Goal: Find specific page/section: Find specific page/section

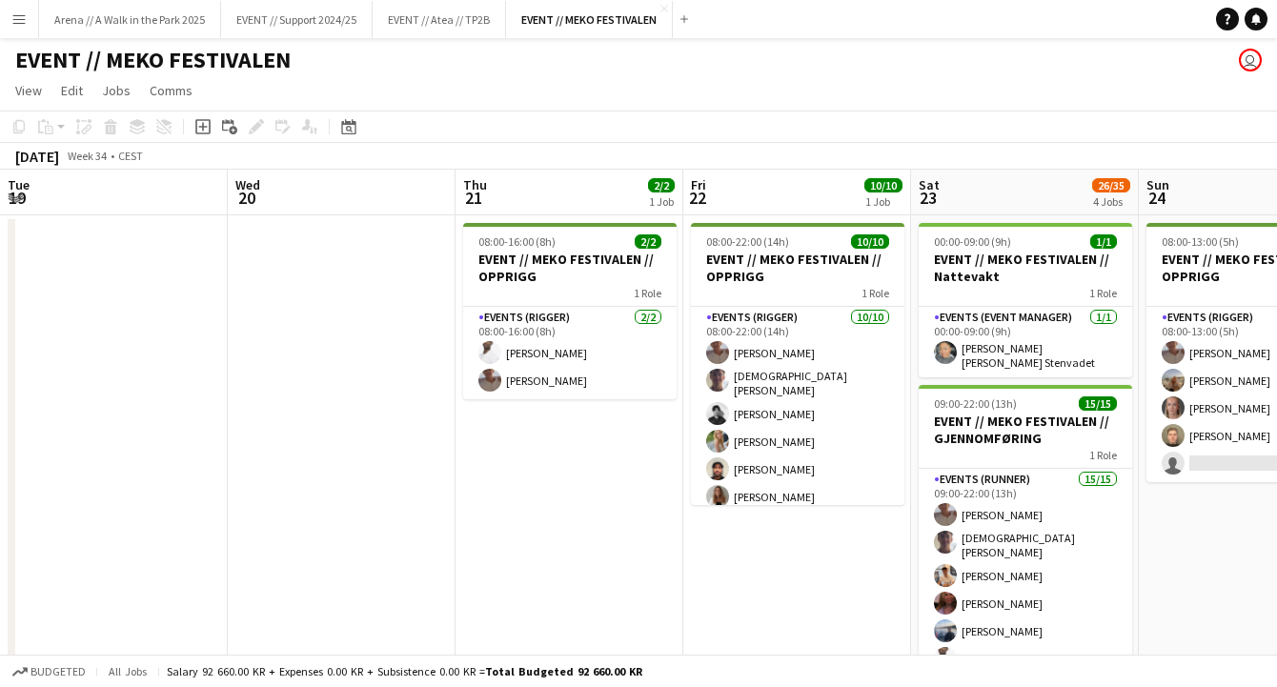
scroll to position [0, 392]
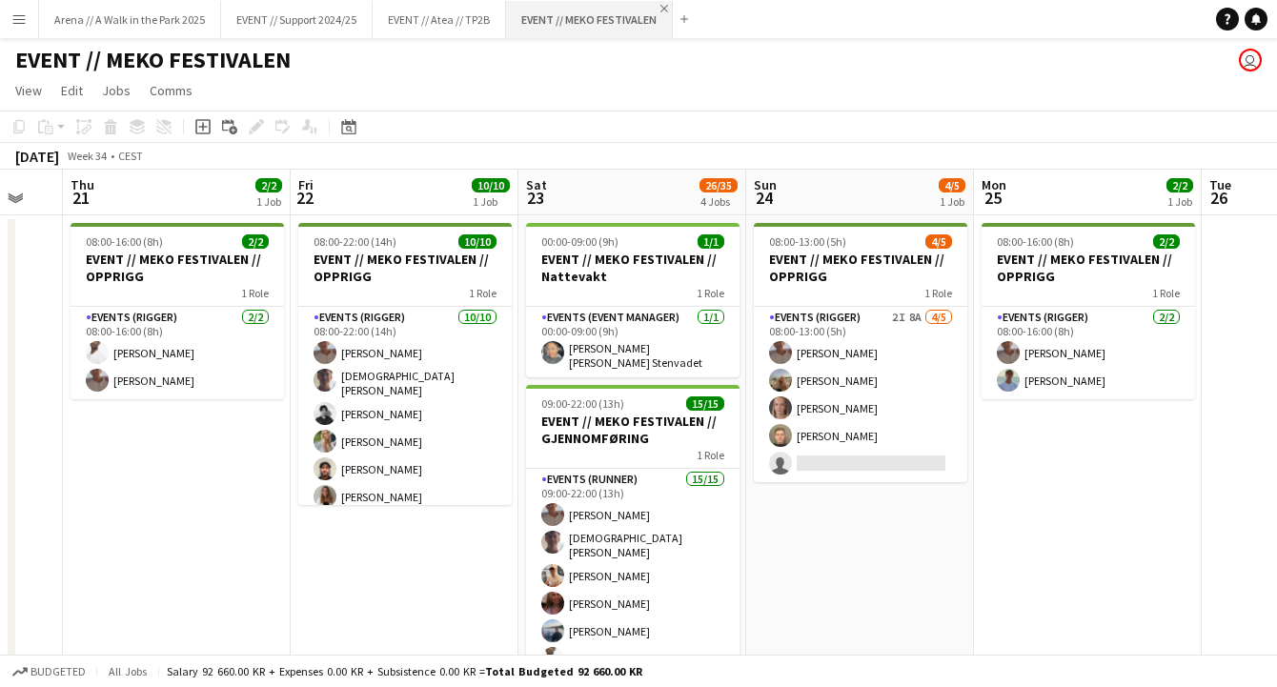
click at [668, 6] on app-icon "Close" at bounding box center [664, 9] width 8 height 8
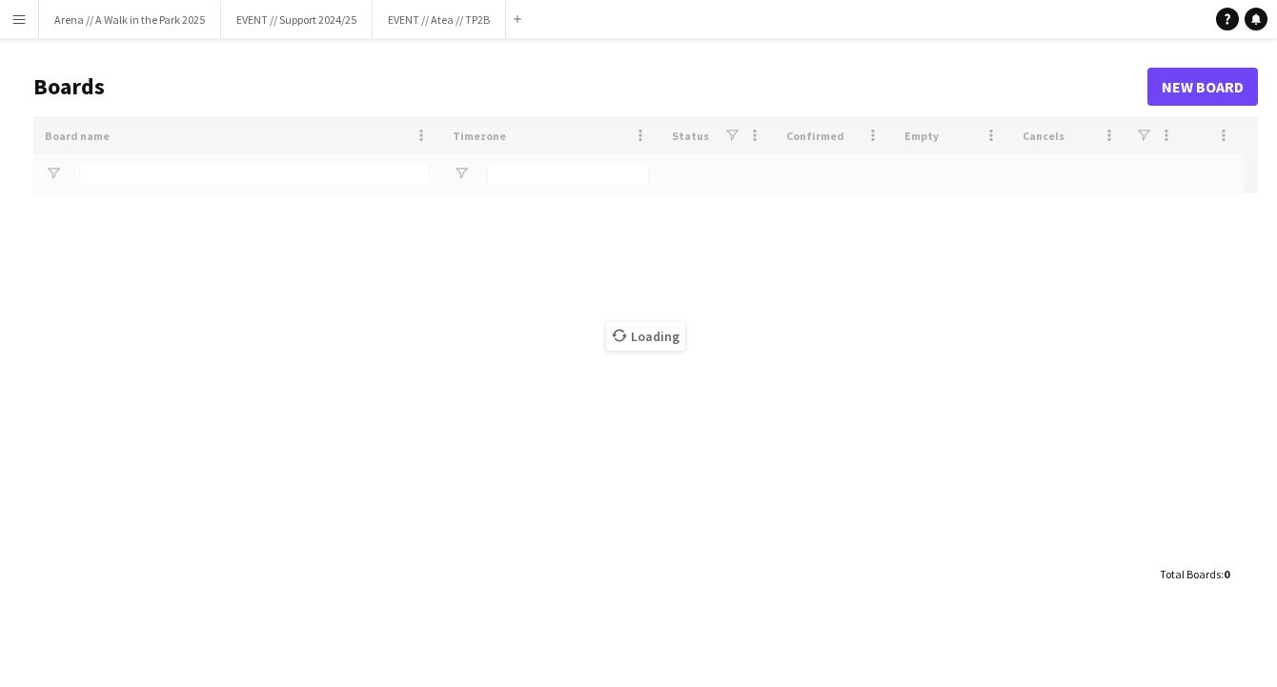
type input "****"
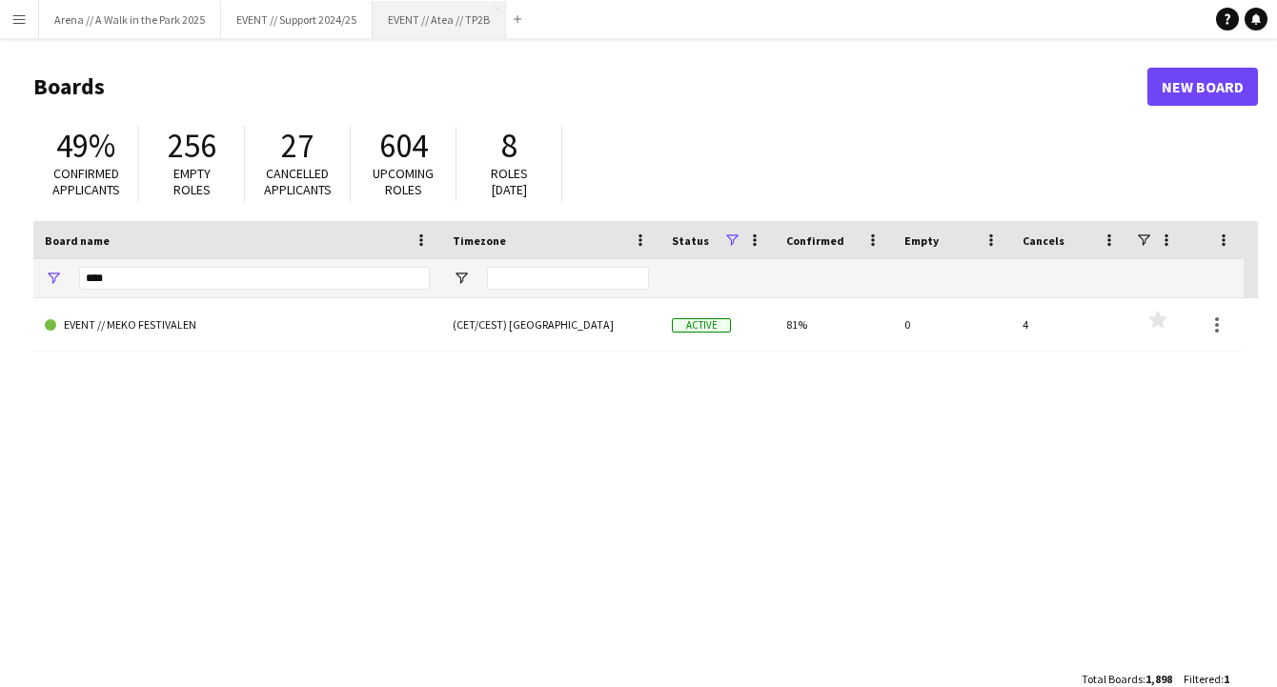
click at [423, 22] on button "EVENT // Atea // TP2B Close" at bounding box center [438, 19] width 133 height 37
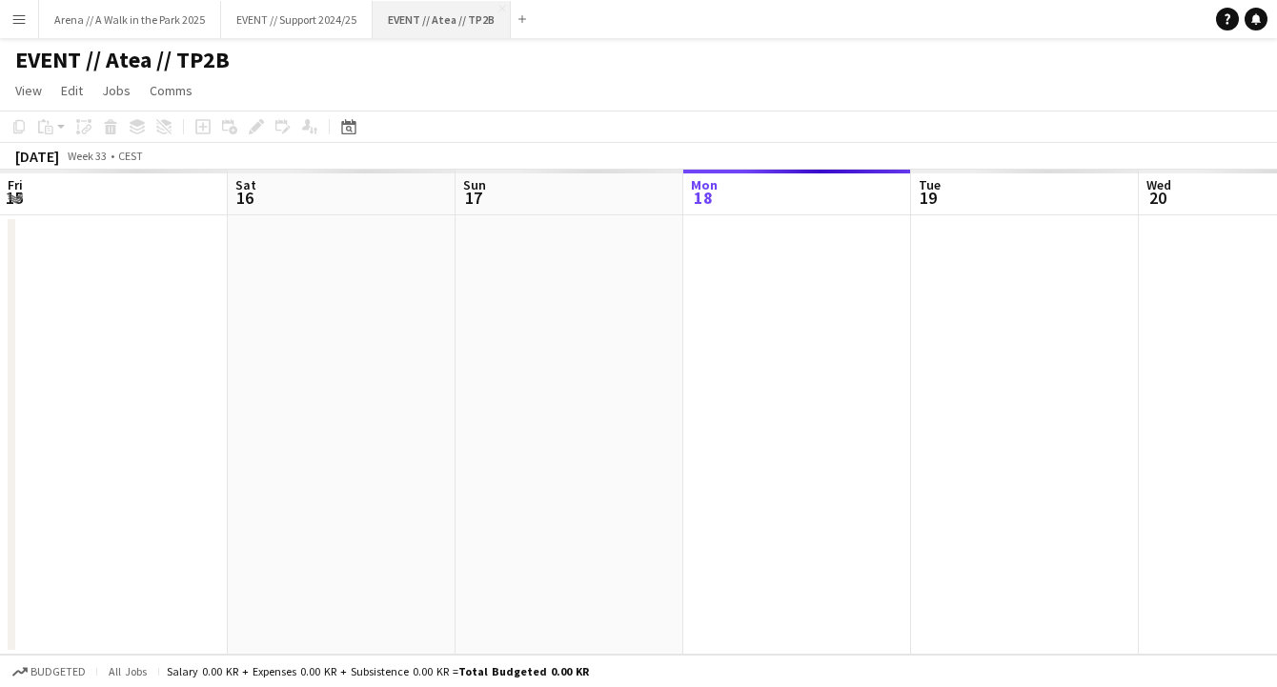
scroll to position [0, 455]
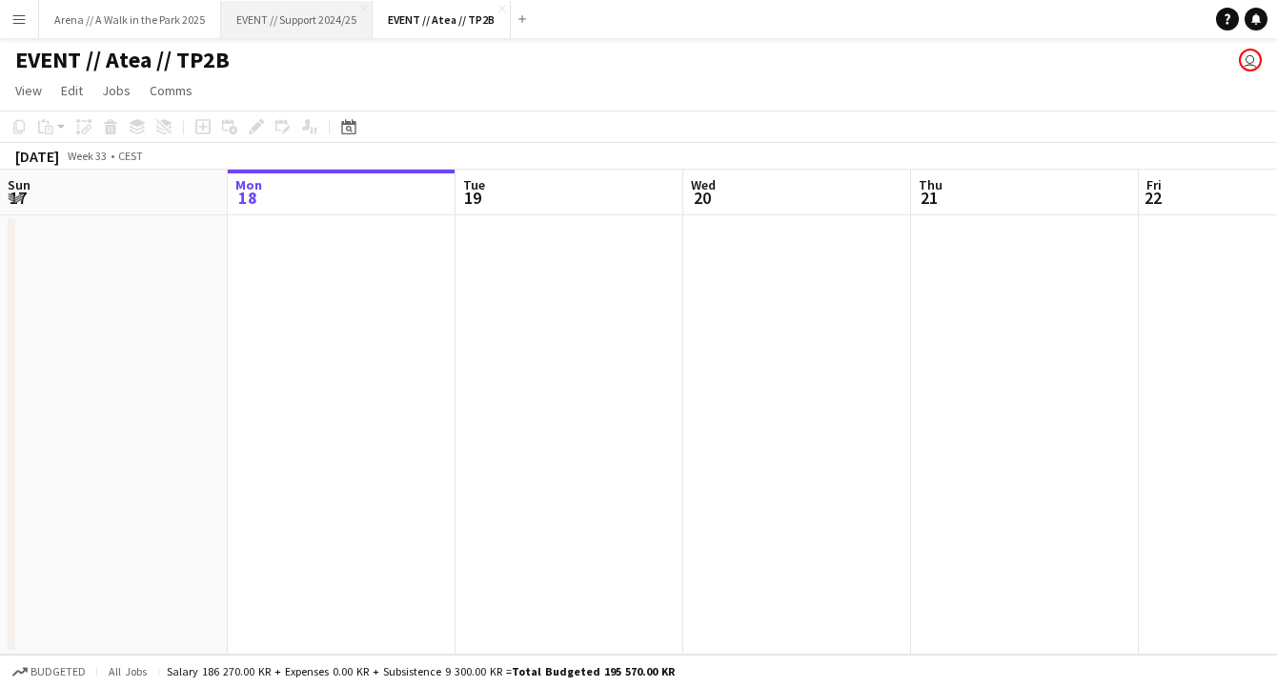
click at [296, 18] on button "EVENT // Support 2024/25 Close" at bounding box center [296, 19] width 151 height 37
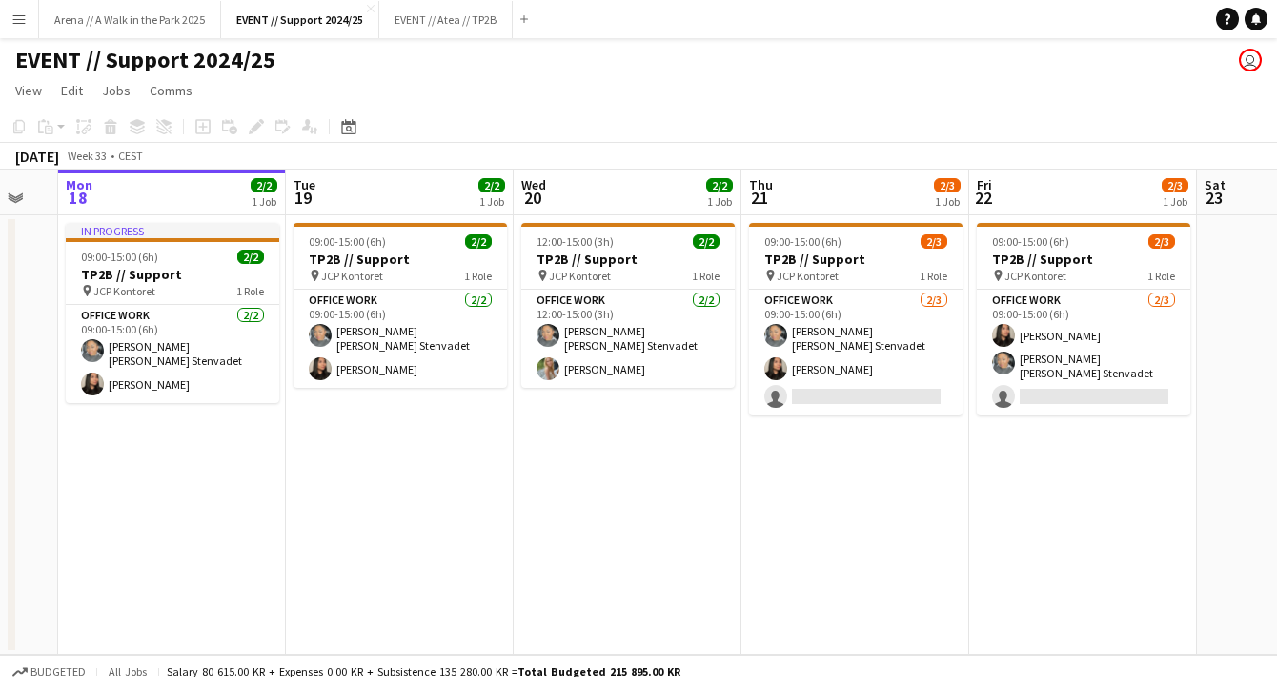
scroll to position [0, 624]
